Goal: Information Seeking & Learning: Compare options

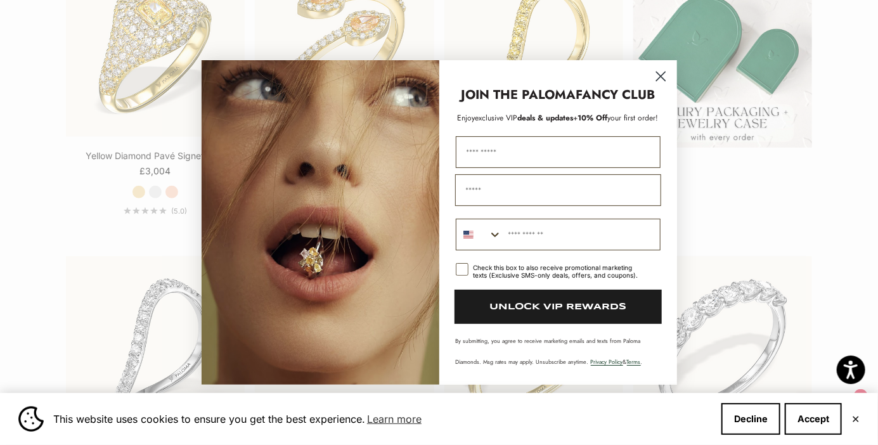
scroll to position [419, 0]
click at [658, 70] on circle "Close dialog" at bounding box center [659, 76] width 21 height 21
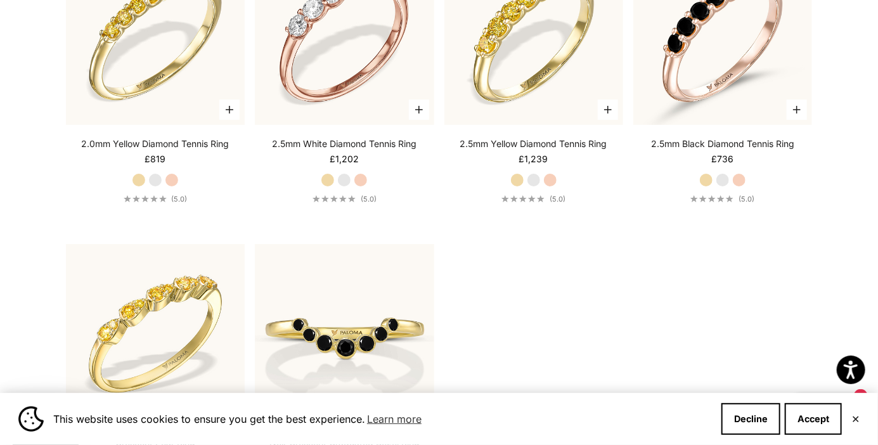
scroll to position [1960, 0]
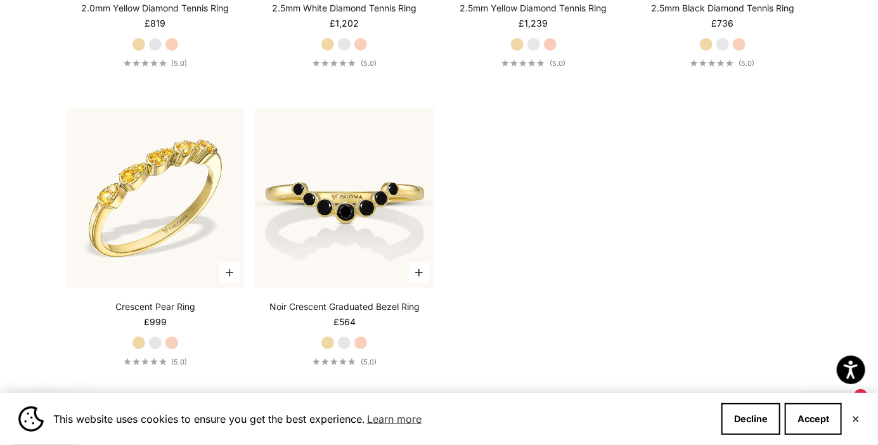
click at [347, 365] on icon "5.0 out of 5.0 stars" at bounding box center [343, 361] width 8 height 7
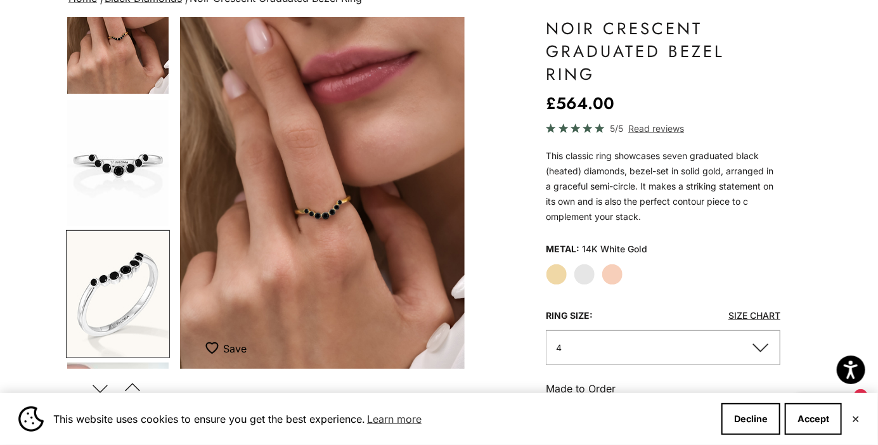
scroll to position [151, 0]
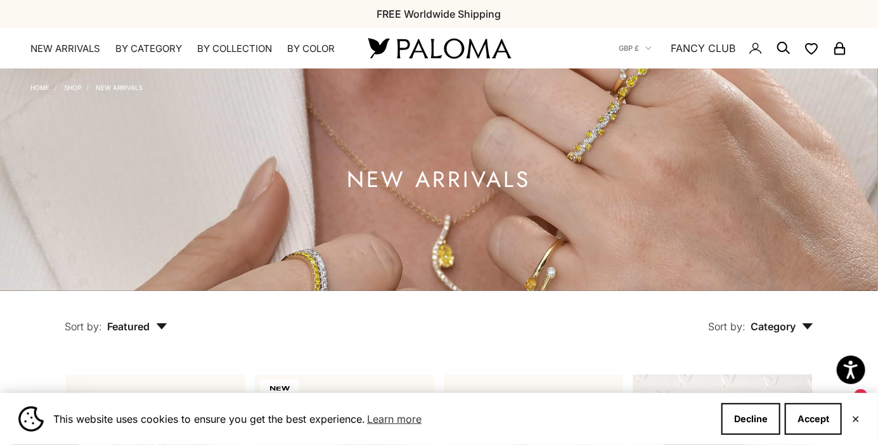
click at [156, 329] on icon "button" at bounding box center [161, 326] width 11 height 6
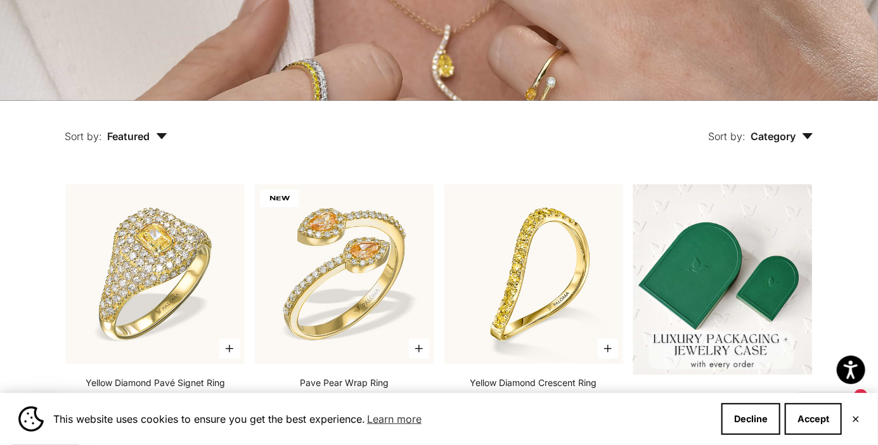
scroll to position [191, 0]
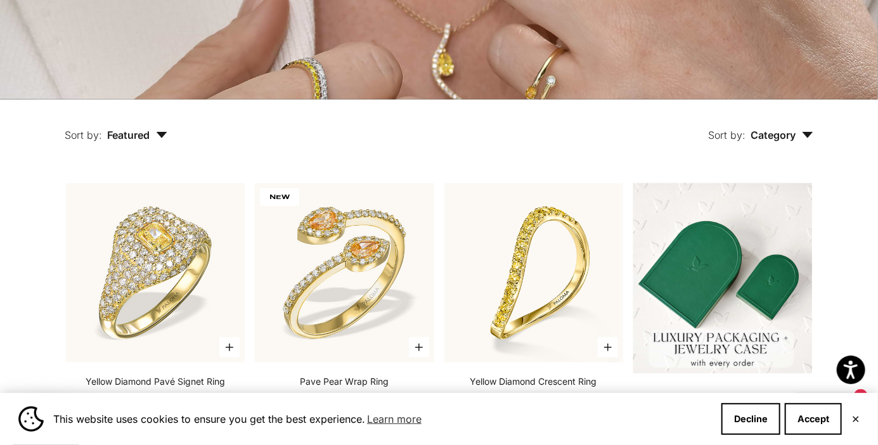
click at [161, 153] on button "Sort by: Featured" at bounding box center [115, 125] width 161 height 53
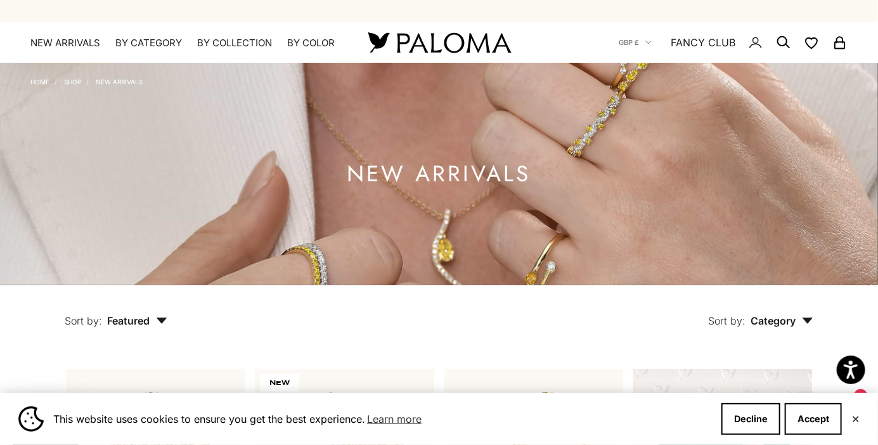
scroll to position [0, 0]
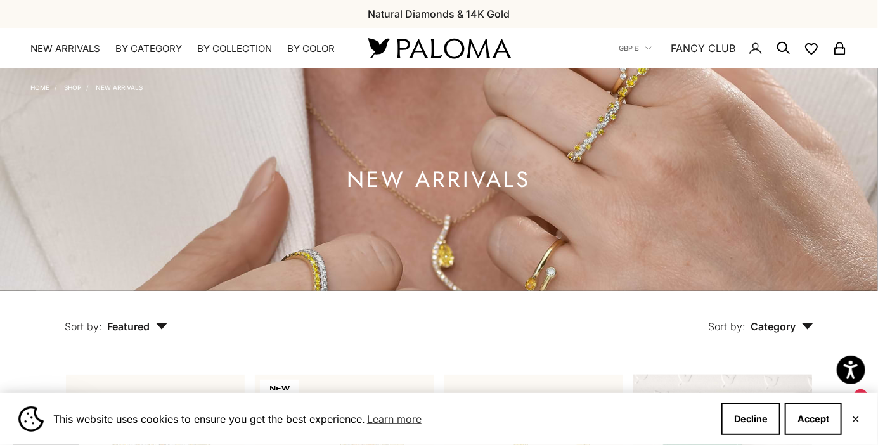
click at [147, 52] on summary "By Category" at bounding box center [148, 48] width 67 height 13
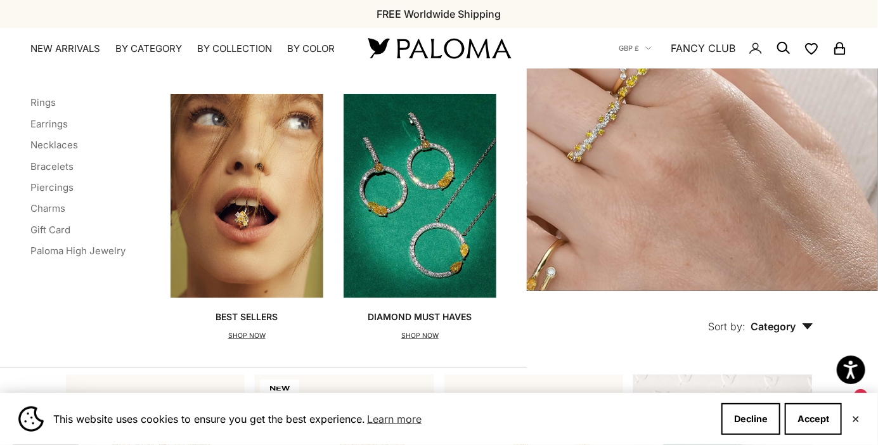
click at [449, 229] on img "Primary navigation" at bounding box center [419, 196] width 153 height 204
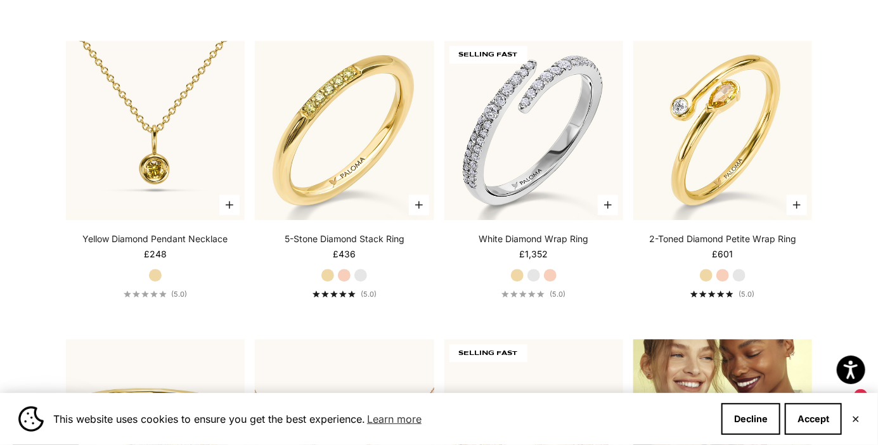
scroll to position [1237, 0]
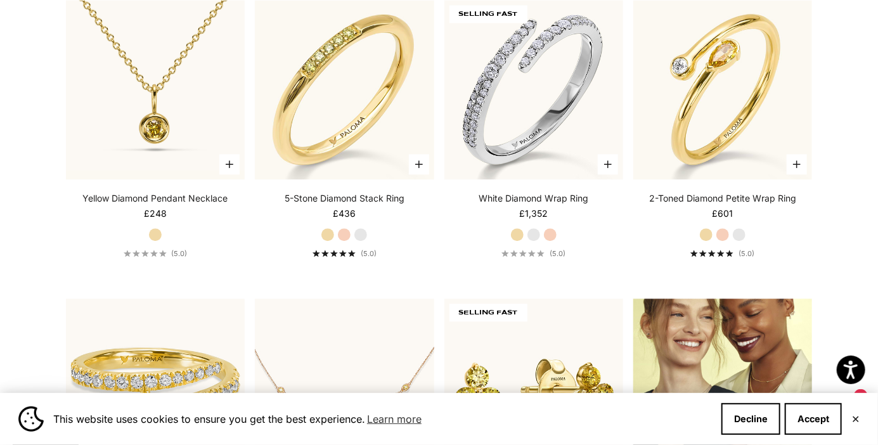
click at [170, 89] on img at bounding box center [155, 89] width 179 height 179
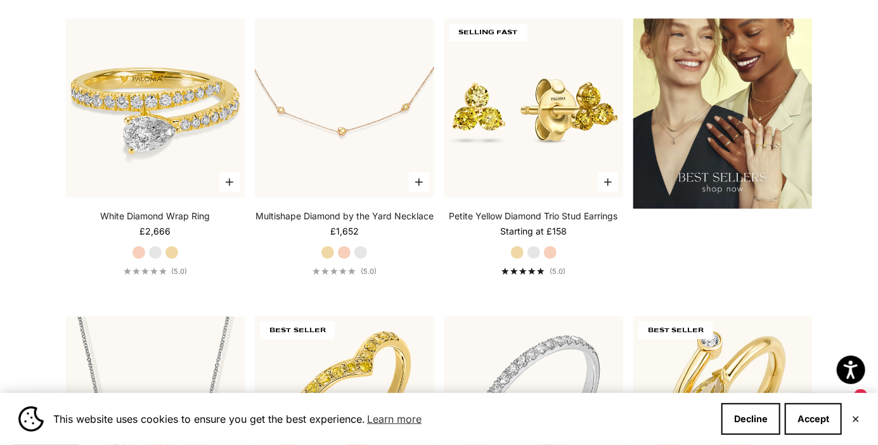
scroll to position [1549, 0]
click at [540, 206] on img at bounding box center [533, 107] width 197 height 197
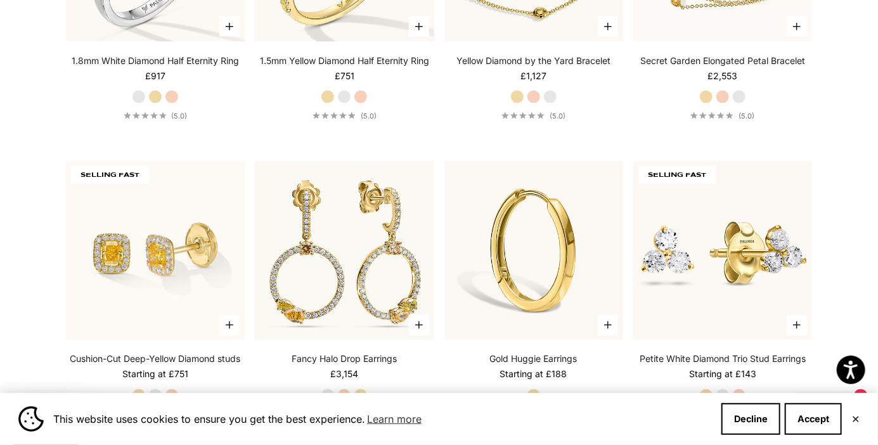
scroll to position [2908, 0]
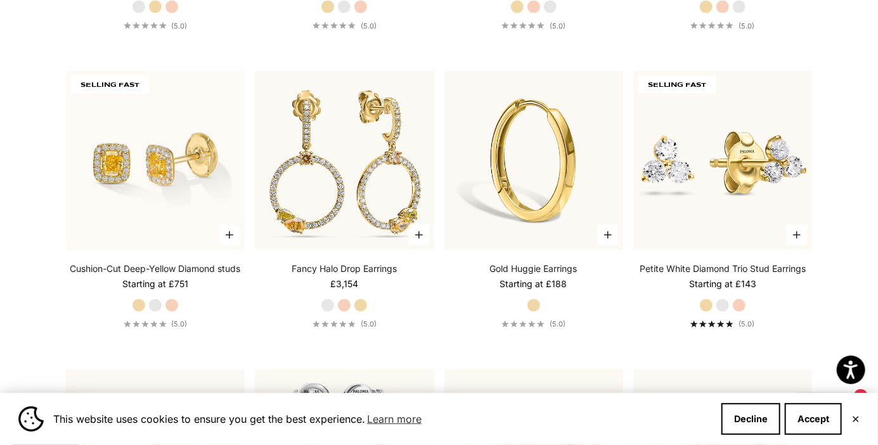
click at [738, 192] on img at bounding box center [722, 160] width 179 height 179
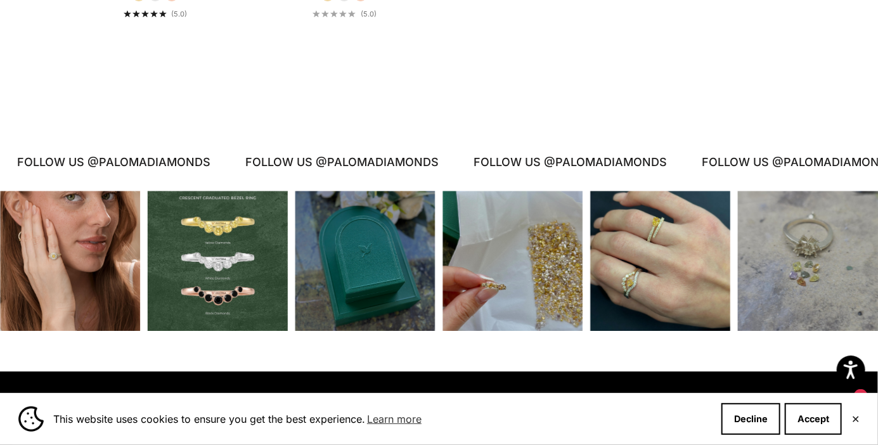
scroll to position [3892, 0]
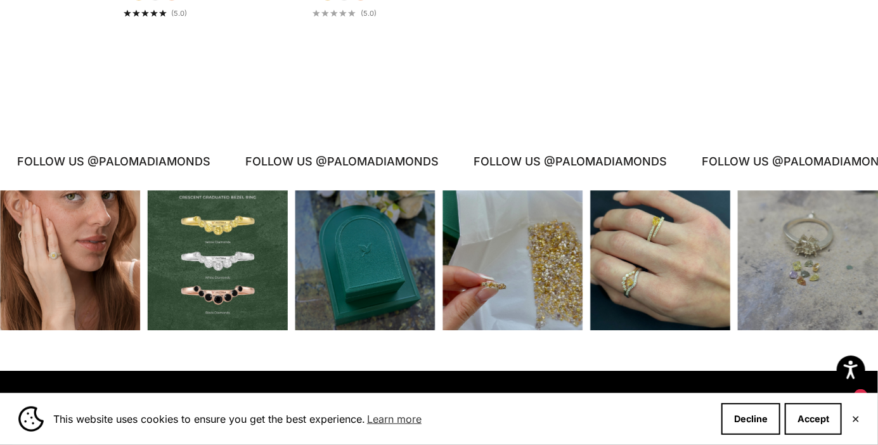
click at [546, 311] on div "Instagram post opens in a popup" at bounding box center [512, 260] width 140 height 140
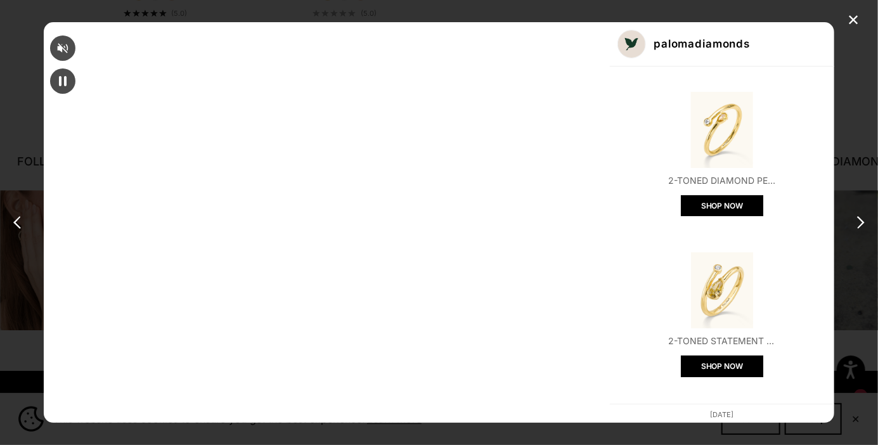
click at [695, 41] on div "palomadiamonds" at bounding box center [722, 44] width 224 height 44
click at [848, 25] on div "✕" at bounding box center [852, 20] width 19 height 19
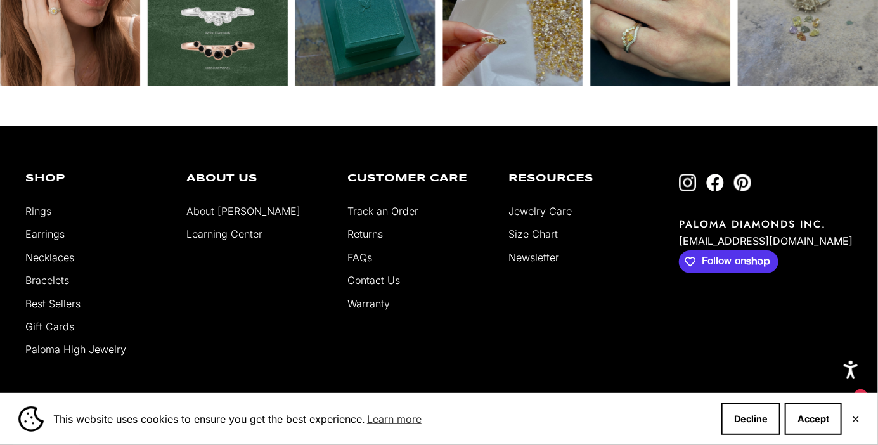
scroll to position [4137, 0]
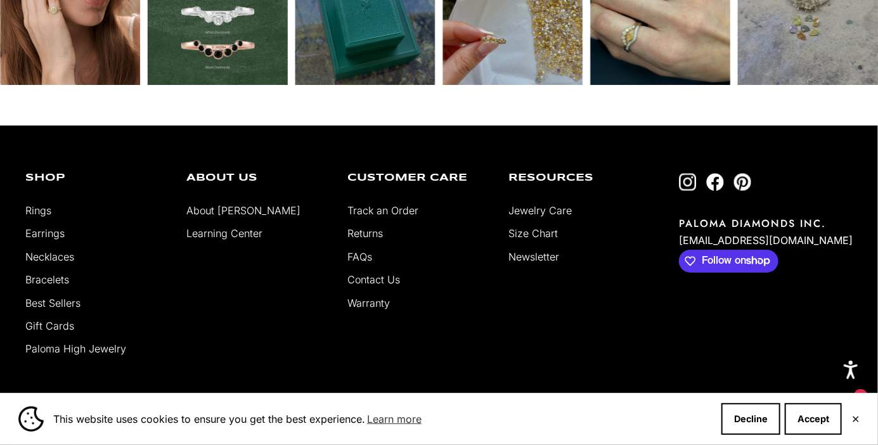
click at [73, 263] on link "Necklaces" at bounding box center [49, 256] width 49 height 13
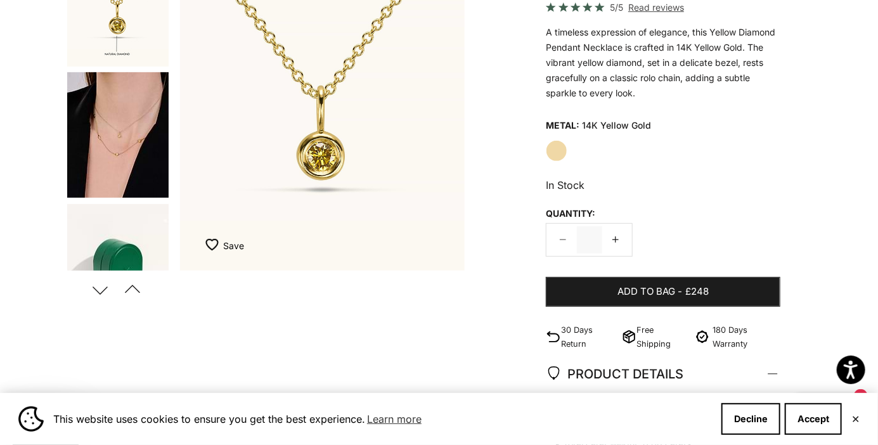
scroll to position [242, 0]
click at [122, 140] on img "Go to item 4" at bounding box center [117, 133] width 101 height 125
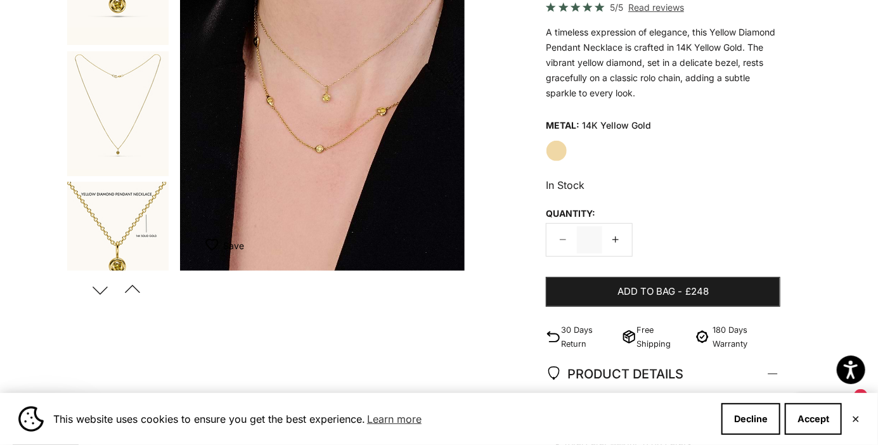
scroll to position [0, 0]
click at [137, 210] on img "Go to item 3" at bounding box center [117, 244] width 101 height 125
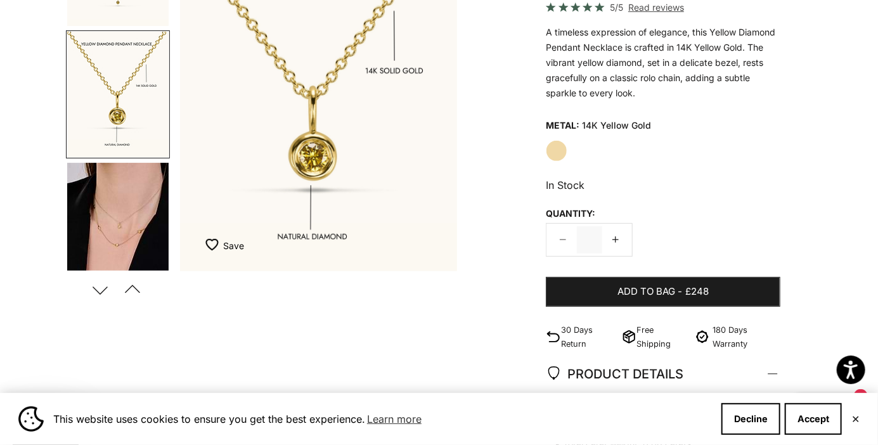
scroll to position [0, 600]
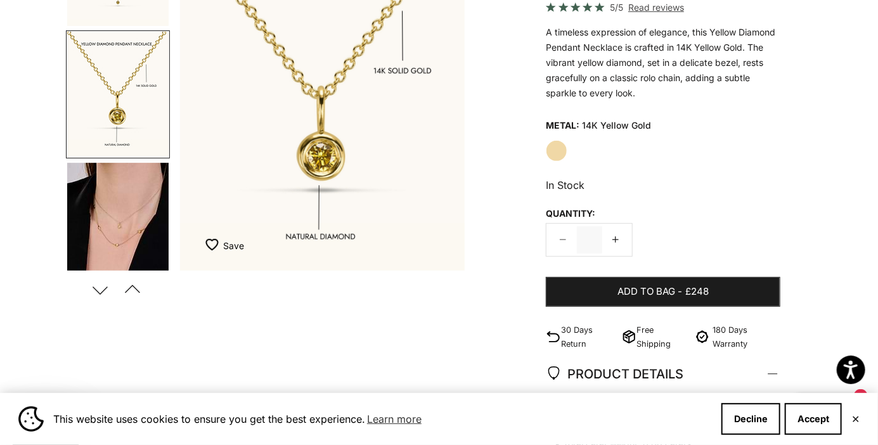
click at [117, 214] on img "Go to item 4" at bounding box center [117, 225] width 101 height 125
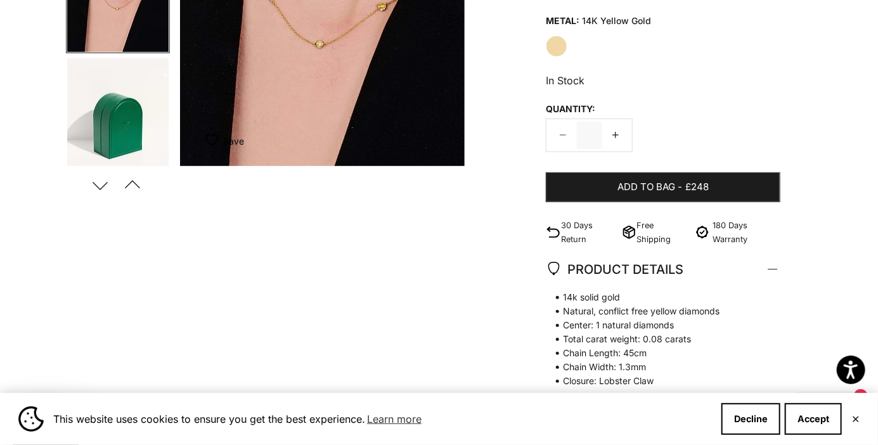
scroll to position [343, 0]
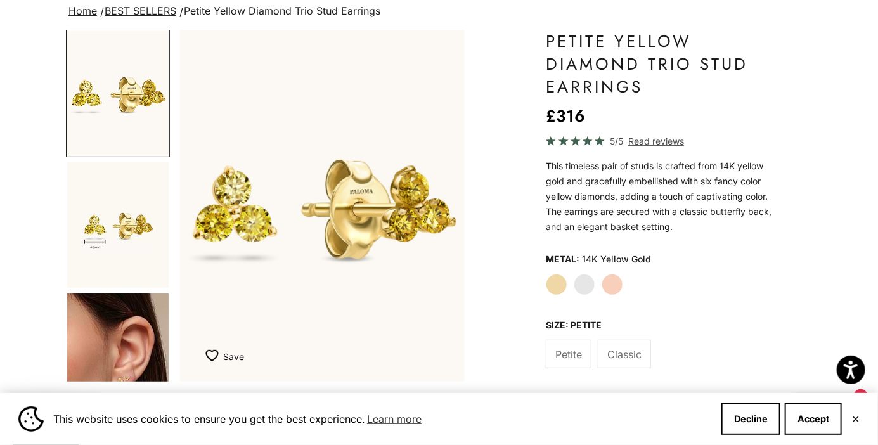
scroll to position [100, 0]
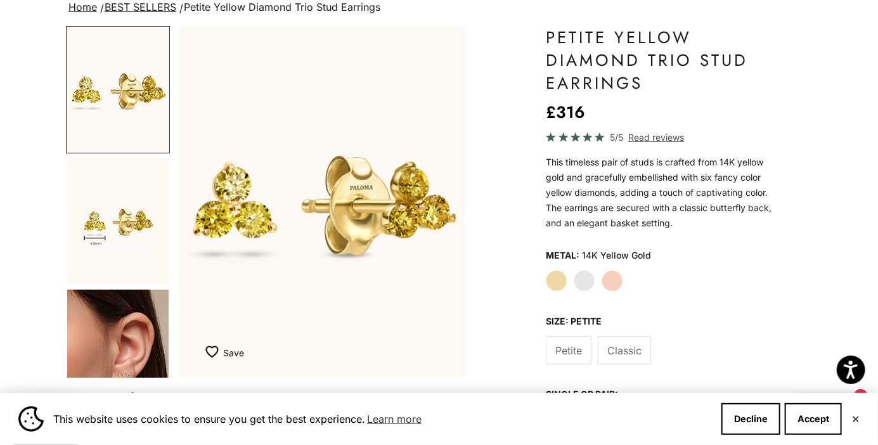
click at [584, 278] on label "White Gold" at bounding box center [584, 281] width 22 height 22
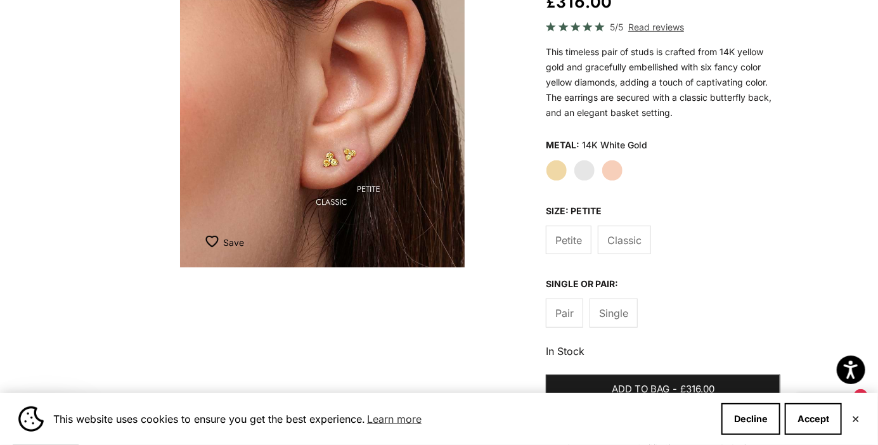
scroll to position [210, 0]
click at [694, 322] on div "Pair Single" at bounding box center [663, 313] width 234 height 29
click at [551, 171] on label "Yellow Gold" at bounding box center [557, 171] width 22 height 22
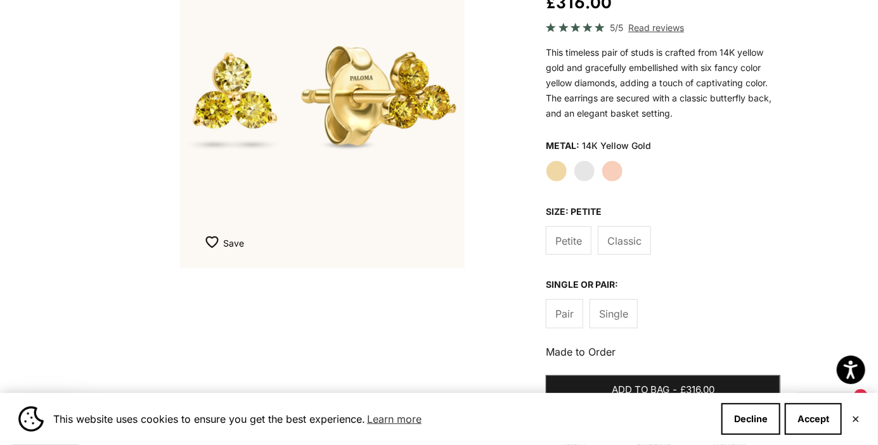
scroll to position [63, 0]
click at [618, 173] on label "Rose Gold" at bounding box center [612, 171] width 22 height 22
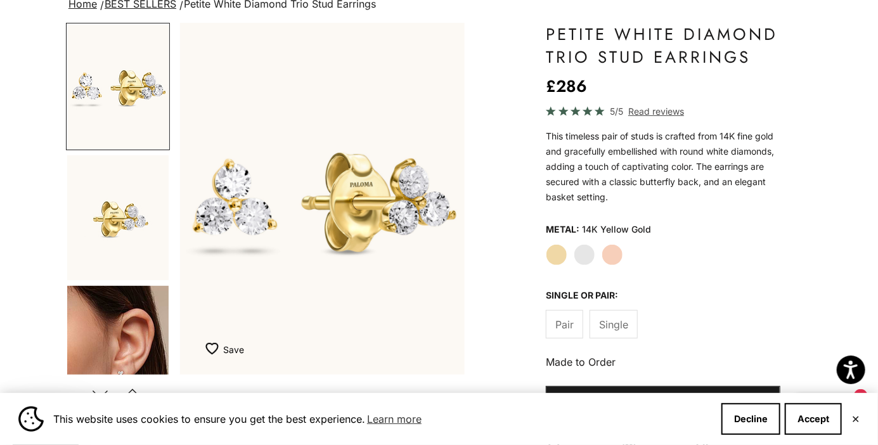
scroll to position [106, 0]
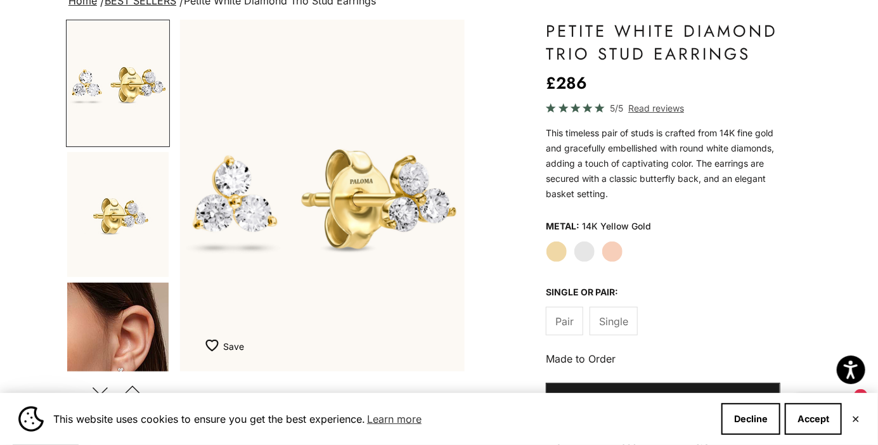
click at [131, 318] on img "Go to item 4" at bounding box center [117, 345] width 101 height 125
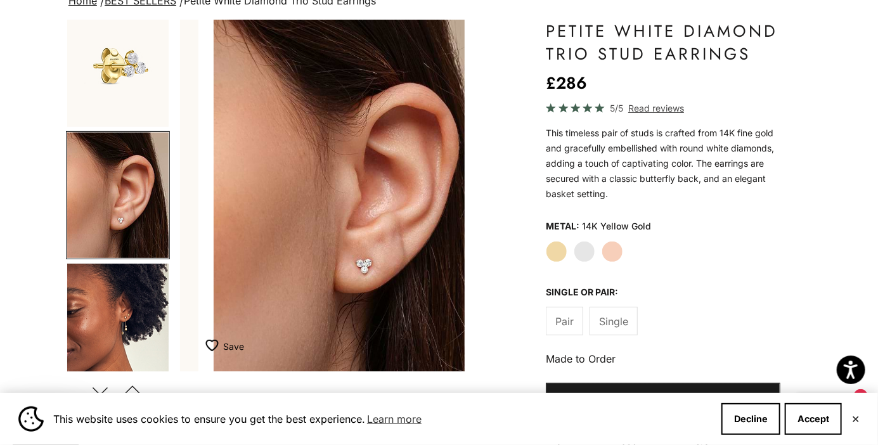
scroll to position [0, 600]
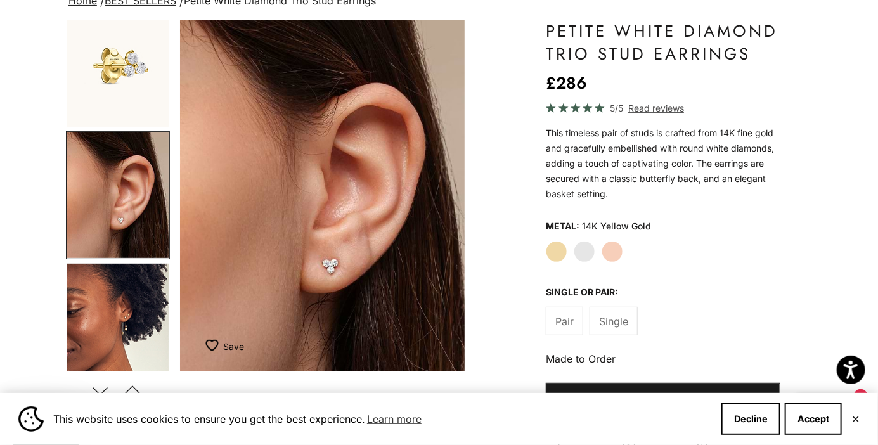
click at [124, 300] on img "Go to item 8" at bounding box center [117, 326] width 101 height 125
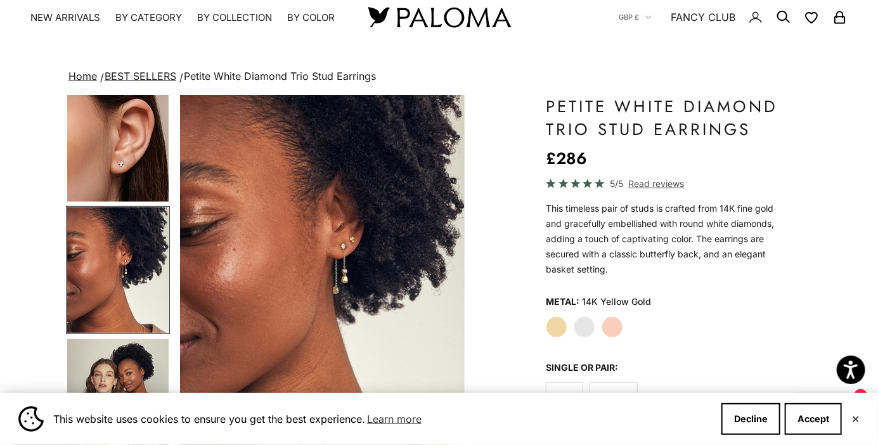
scroll to position [30, 0]
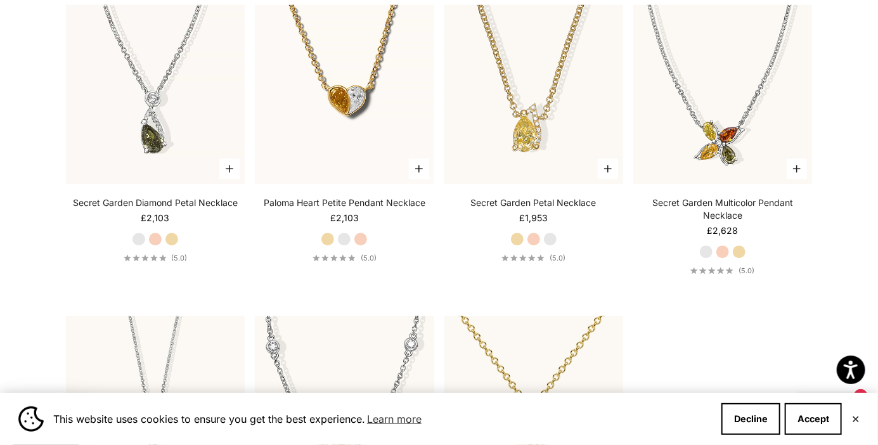
scroll to position [1277, 0]
click at [556, 172] on img at bounding box center [533, 94] width 197 height 197
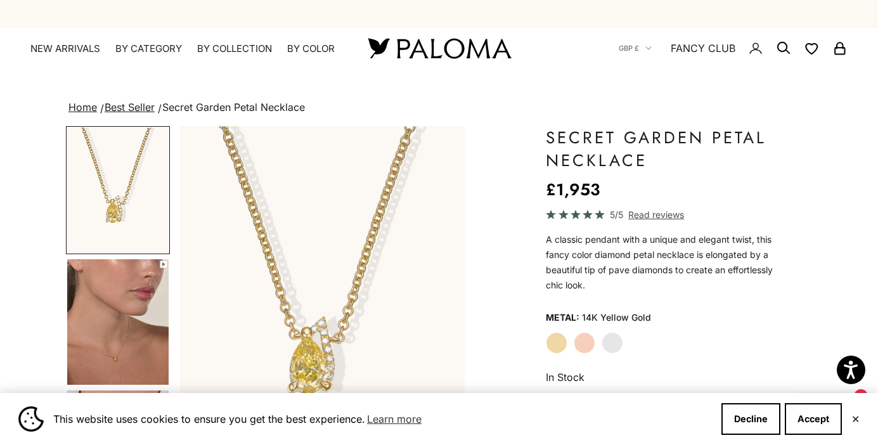
scroll to position [188, 0]
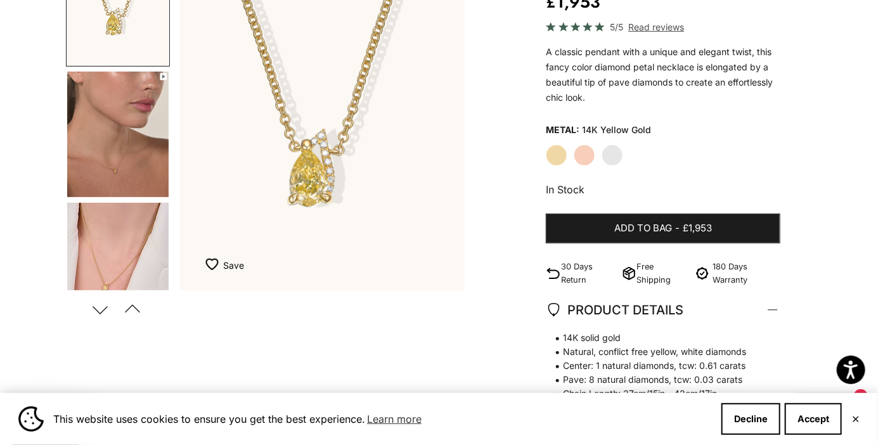
click at [148, 134] on img "Go to item 4" at bounding box center [117, 134] width 101 height 125
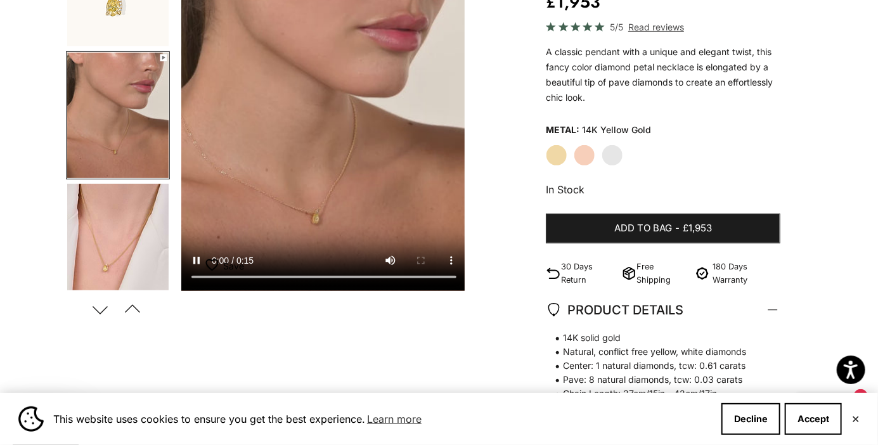
scroll to position [0, 300]
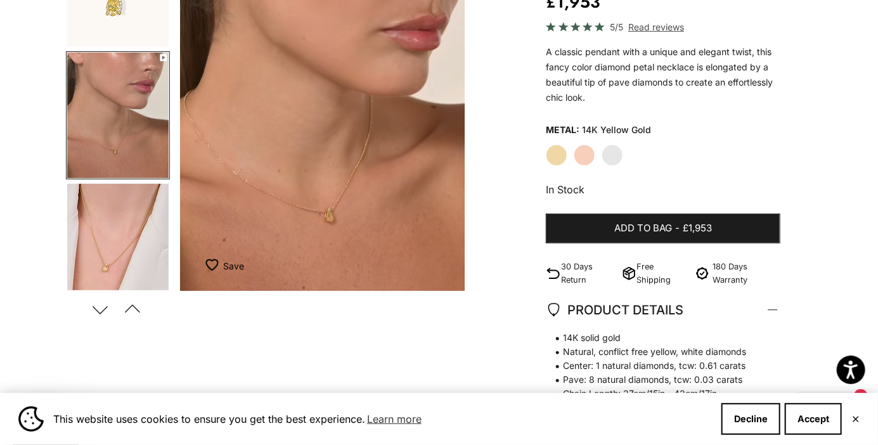
click at [150, 259] on img "Go to item 5" at bounding box center [117, 246] width 101 height 125
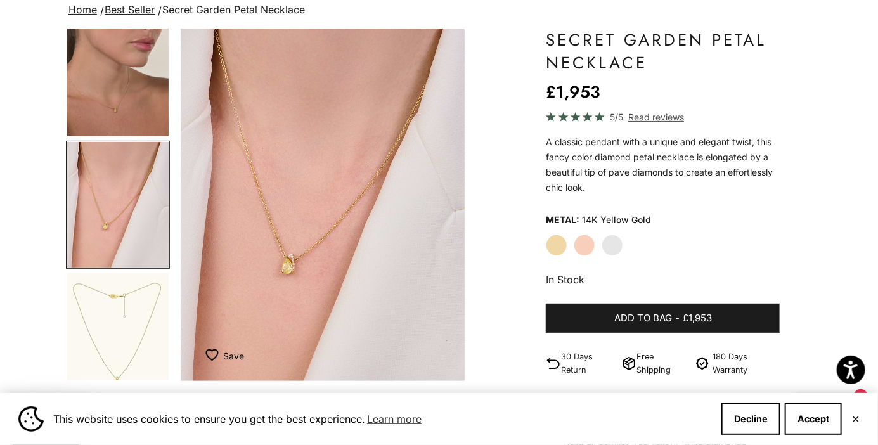
scroll to position [96, 0]
